Goal: Navigation & Orientation: Find specific page/section

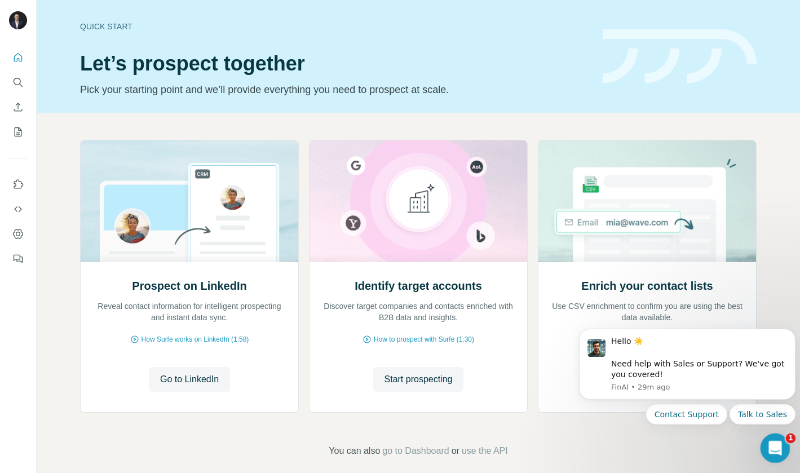
click at [772, 444] on icon "Open Intercom Messenger" at bounding box center [774, 447] width 19 height 19
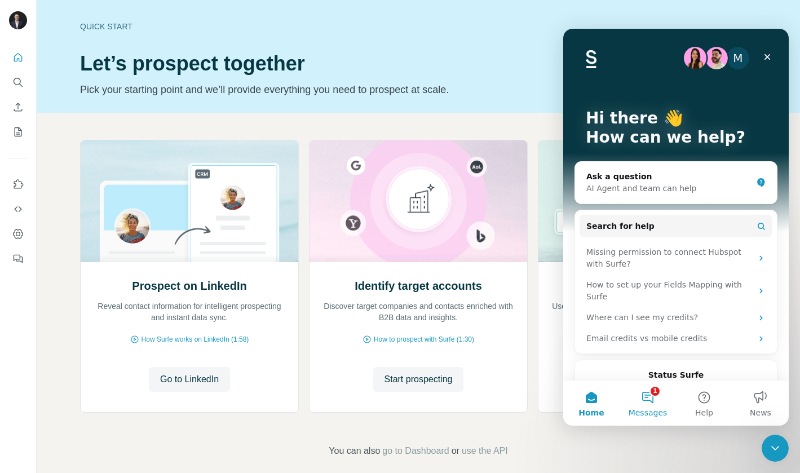
click at [651, 399] on button "1 Messages" at bounding box center [648, 403] width 56 height 45
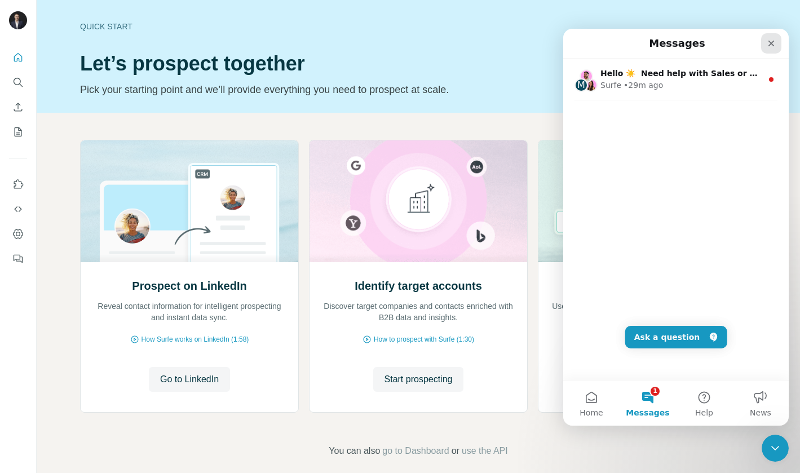
click at [774, 42] on icon "Close" at bounding box center [771, 43] width 9 height 9
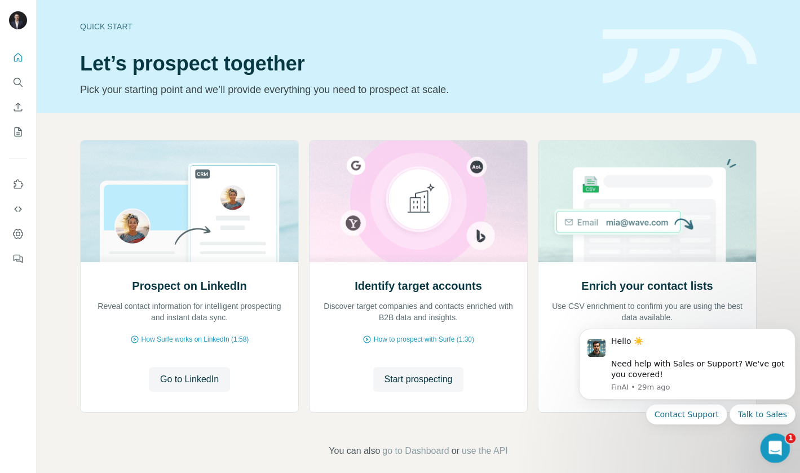
click at [777, 447] on icon "Open Intercom Messenger" at bounding box center [774, 447] width 19 height 19
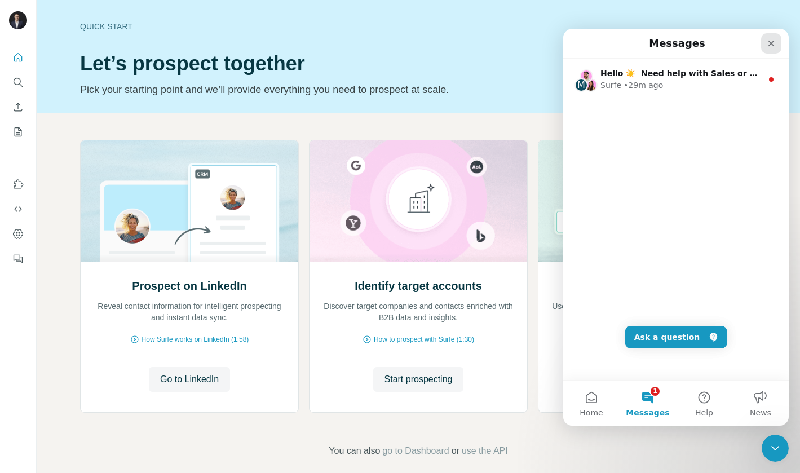
click at [769, 43] on icon "Close" at bounding box center [771, 43] width 9 height 9
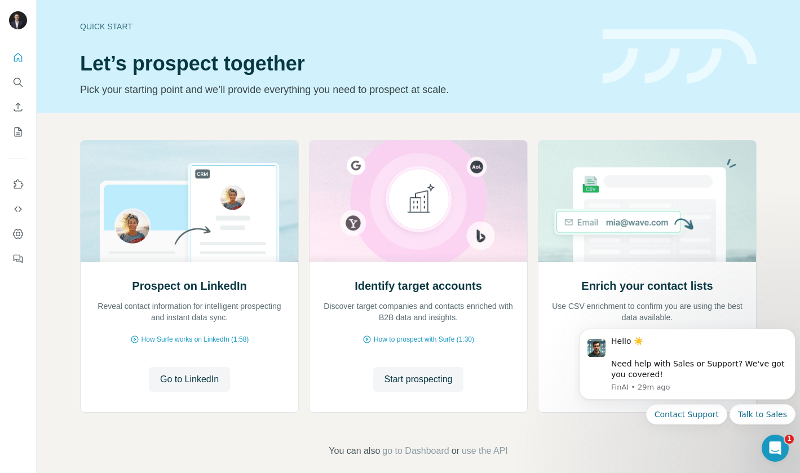
click at [562, 437] on div "Prospect on LinkedIn Reveal contact information for intelligent prospecting and…" at bounding box center [419, 299] width 764 height 372
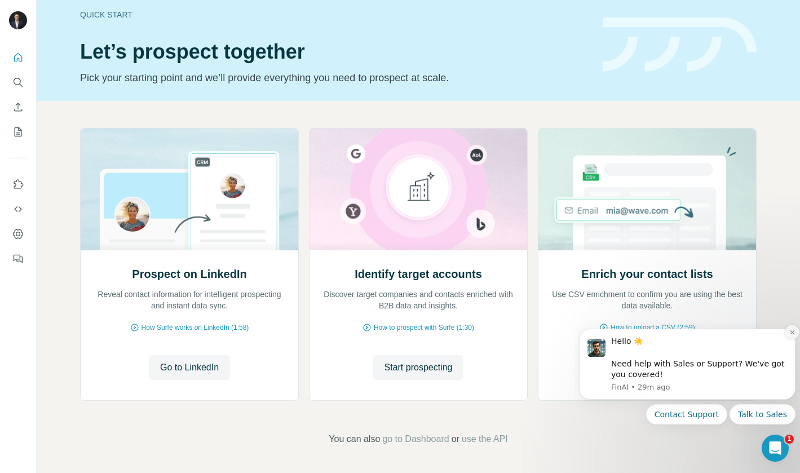
click at [792, 331] on icon "Dismiss notification" at bounding box center [793, 332] width 6 height 6
